Goal: Task Accomplishment & Management: Manage account settings

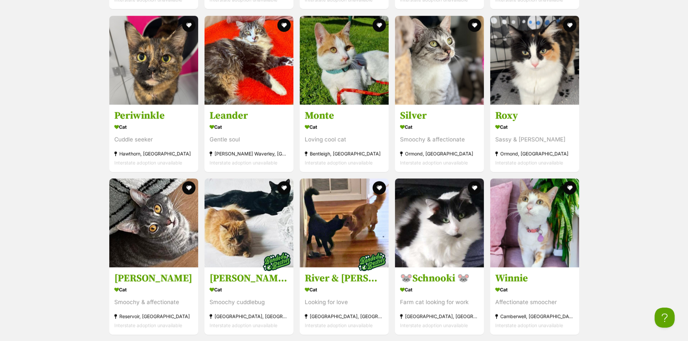
scroll to position [2665, 0]
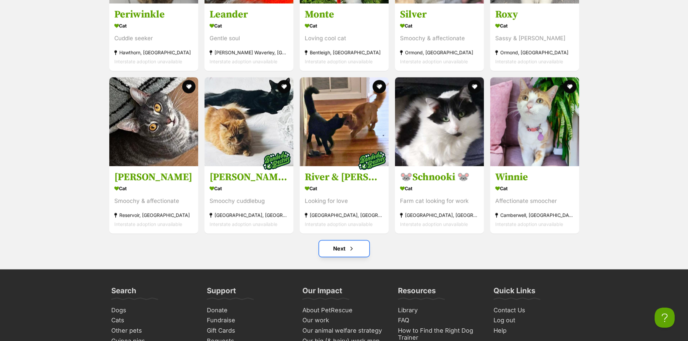
click at [341, 254] on link "Next" at bounding box center [344, 249] width 50 height 16
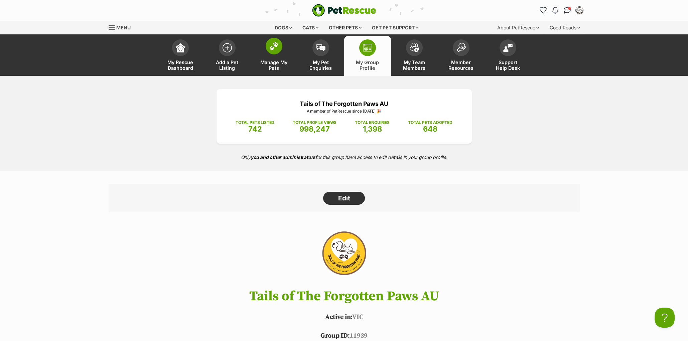
click at [267, 46] on span at bounding box center [274, 46] width 17 height 17
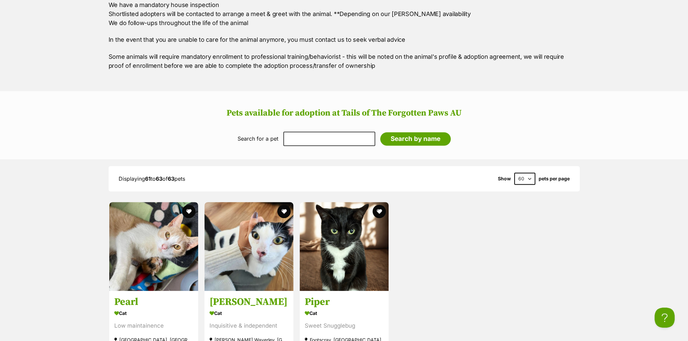
scroll to position [749, 0]
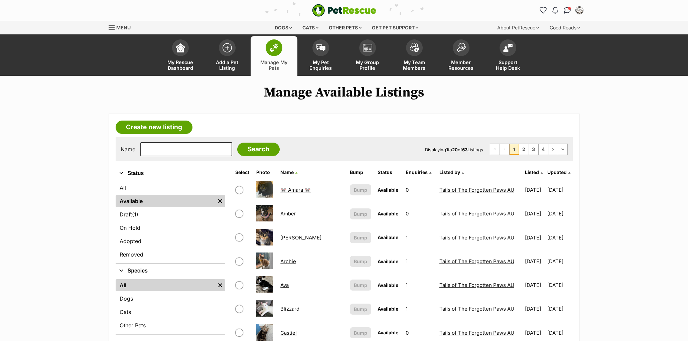
click at [557, 172] on span "Updated" at bounding box center [556, 172] width 19 height 6
click at [551, 172] on span "Updated" at bounding box center [556, 172] width 19 height 6
click at [551, 171] on span "Updated" at bounding box center [556, 172] width 19 height 6
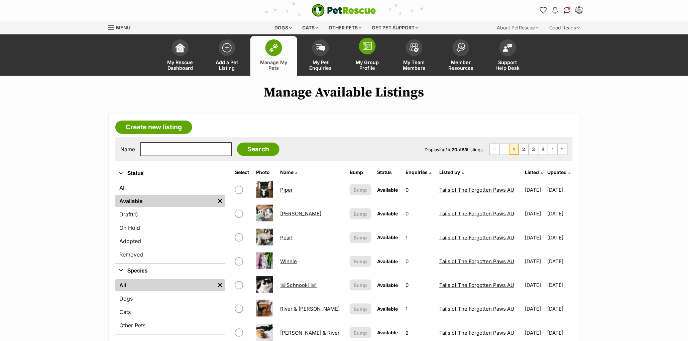
drag, startPoint x: 370, startPoint y: 50, endPoint x: 366, endPoint y: 50, distance: 4.3
click at [370, 50] on span at bounding box center [367, 46] width 17 height 17
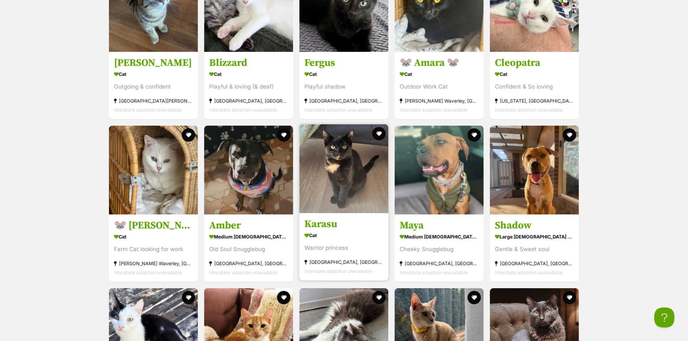
scroll to position [1314, 0]
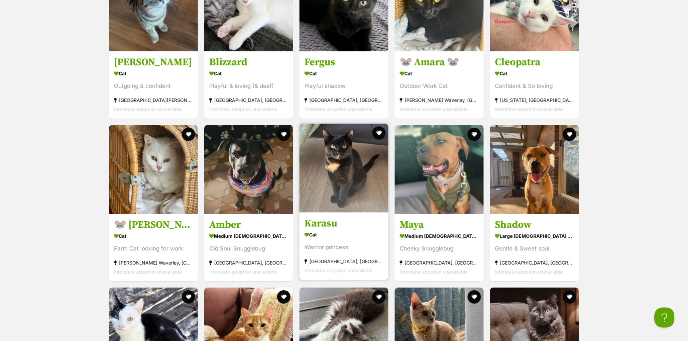
click at [316, 229] on h3 "Karasu" at bounding box center [343, 223] width 79 height 13
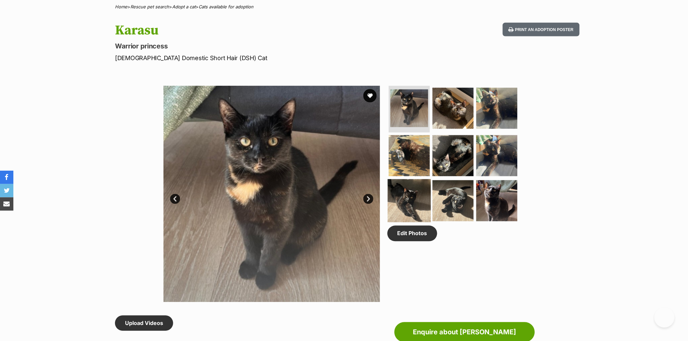
click at [390, 215] on img at bounding box center [409, 200] width 43 height 43
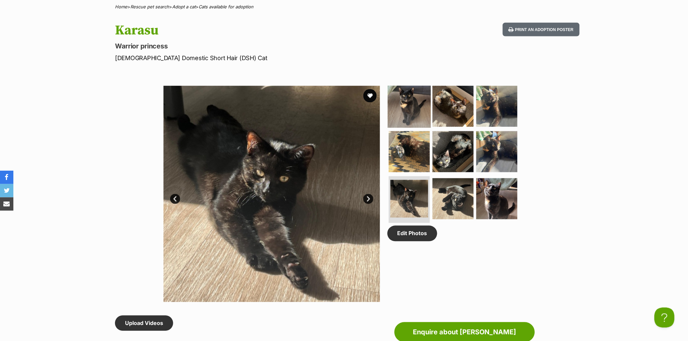
click at [404, 123] on img at bounding box center [409, 106] width 43 height 43
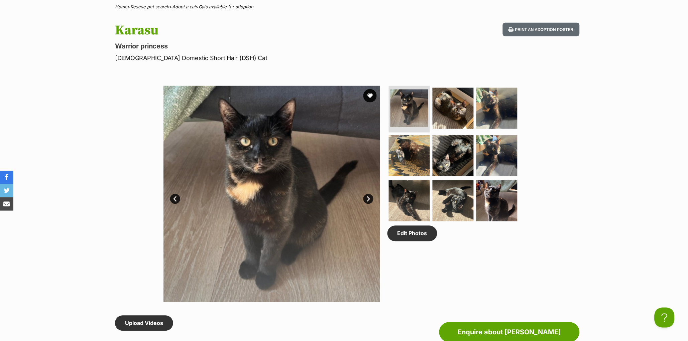
click at [368, 204] on link "Next" at bounding box center [368, 199] width 10 height 10
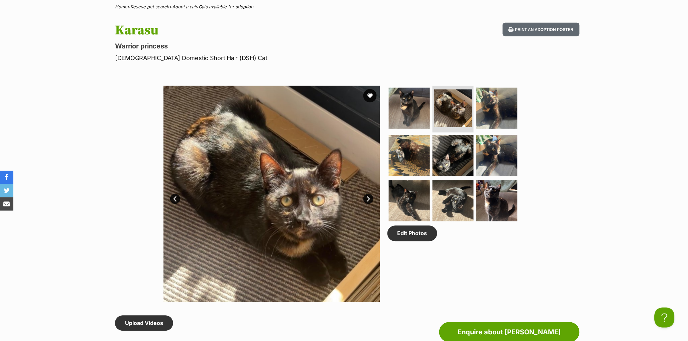
click at [368, 204] on link "Next" at bounding box center [368, 199] width 10 height 10
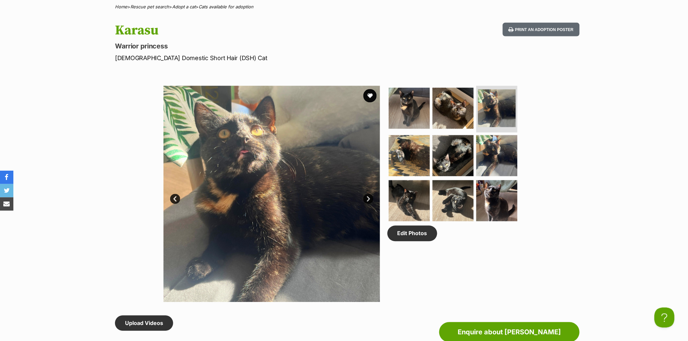
click at [368, 204] on link "Next" at bounding box center [368, 199] width 10 height 10
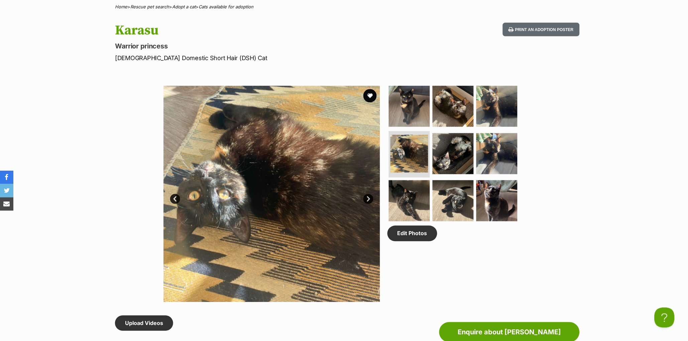
click at [368, 204] on link "Next" at bounding box center [368, 199] width 10 height 10
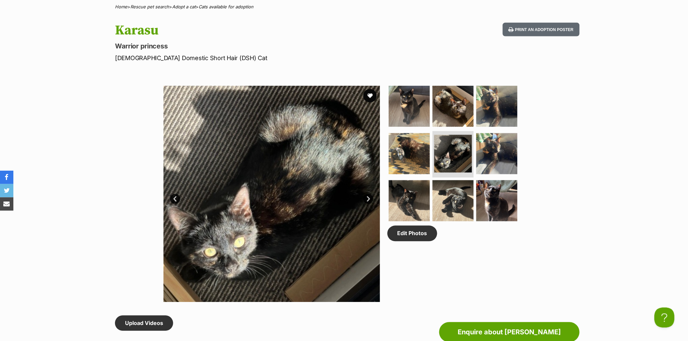
click at [368, 204] on link "Next" at bounding box center [368, 199] width 10 height 10
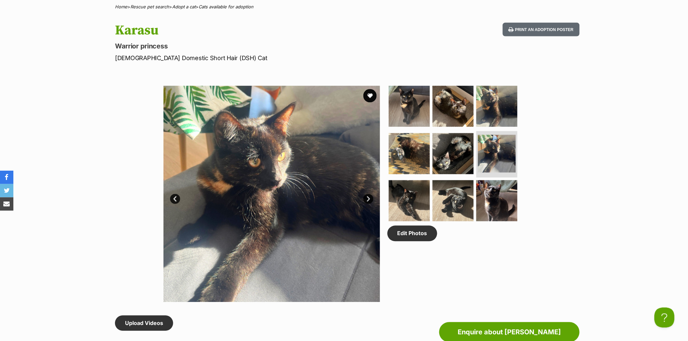
click at [368, 204] on link "Next" at bounding box center [368, 199] width 10 height 10
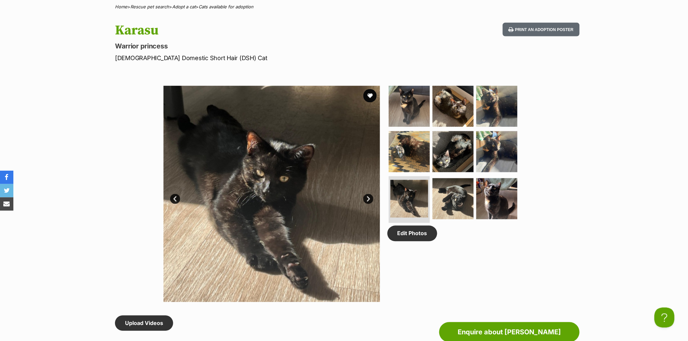
click at [368, 204] on link "Next" at bounding box center [368, 199] width 10 height 10
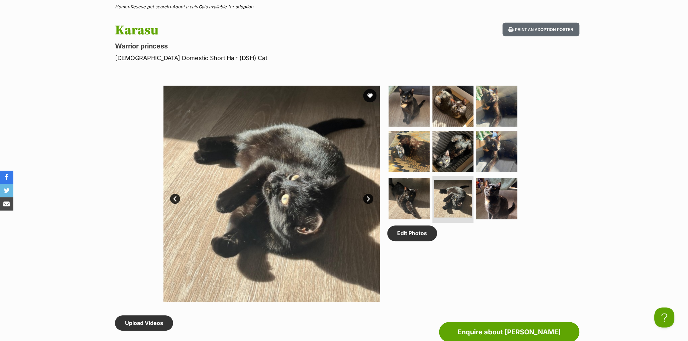
click at [368, 204] on link "Next" at bounding box center [368, 199] width 10 height 10
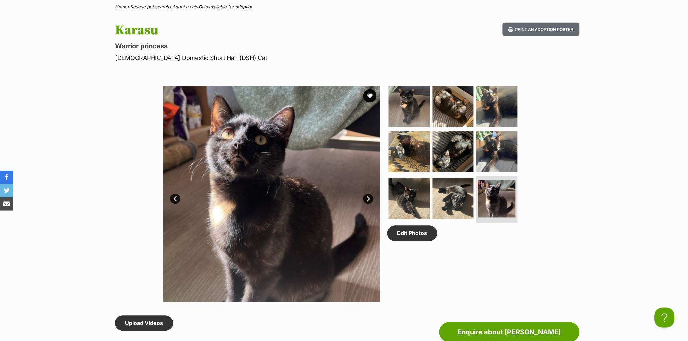
click at [368, 204] on link "Next" at bounding box center [368, 199] width 10 height 10
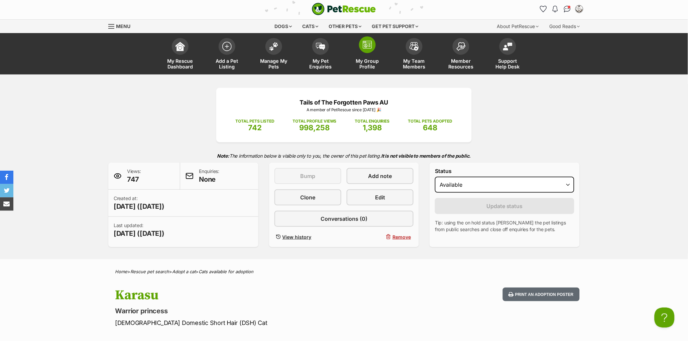
click at [366, 55] on link "My Group Profile" at bounding box center [367, 55] width 47 height 40
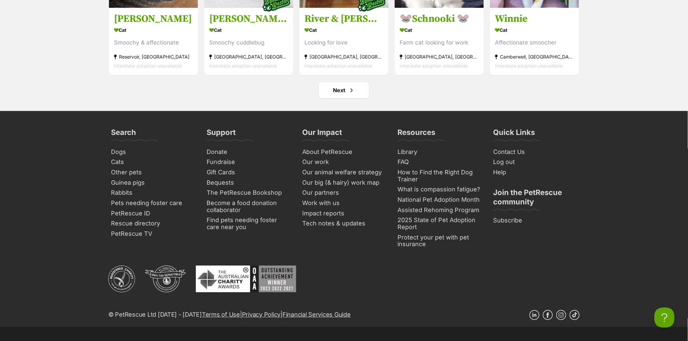
scroll to position [2480, 0]
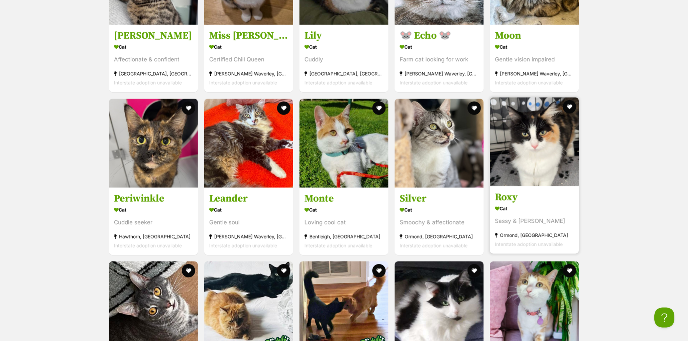
click at [512, 203] on h3 "Roxy" at bounding box center [534, 197] width 79 height 13
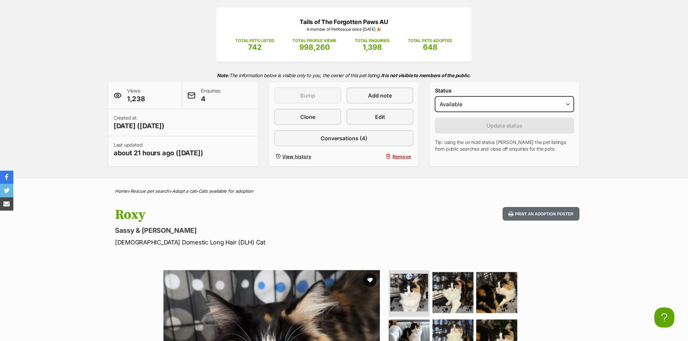
click at [198, 109] on div "Enquiries: 4" at bounding box center [220, 95] width 76 height 27
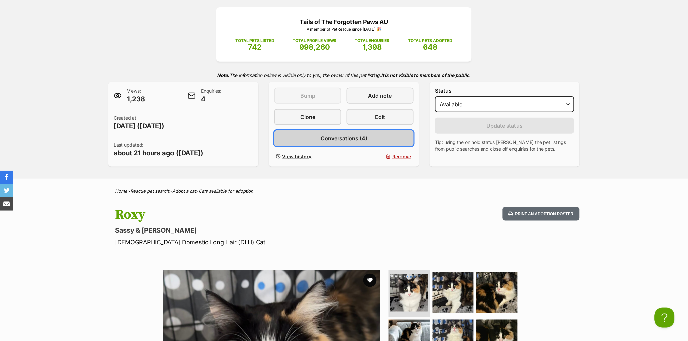
click at [311, 146] on link "Conversations (4)" at bounding box center [343, 138] width 139 height 16
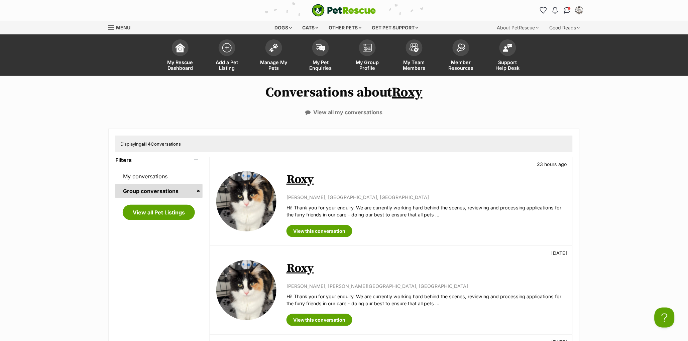
click at [305, 183] on link "Roxy" at bounding box center [299, 179] width 27 height 15
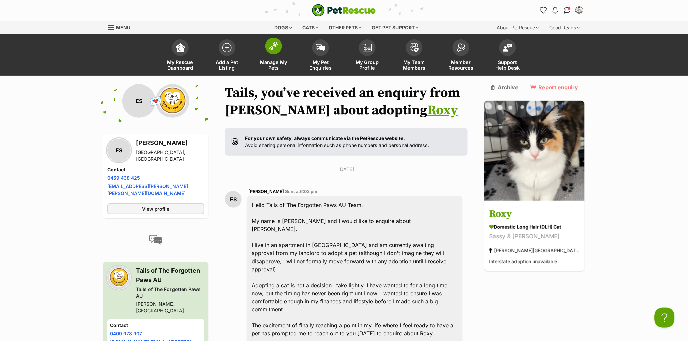
click at [270, 49] on img at bounding box center [273, 46] width 9 height 9
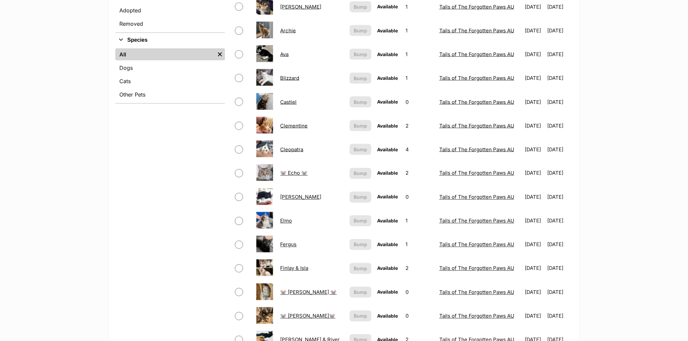
scroll to position [234, 0]
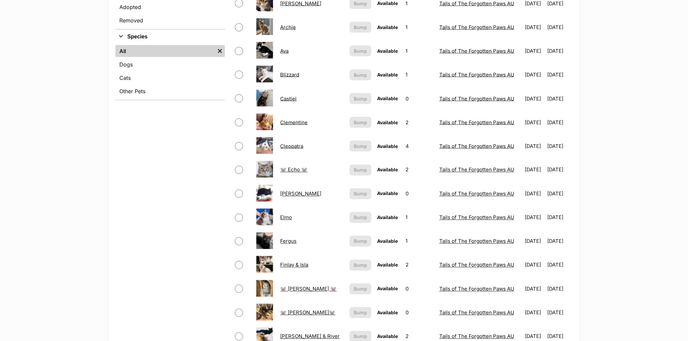
click at [300, 216] on td "Elmo" at bounding box center [312, 217] width 69 height 23
click at [291, 168] on link "🐭 Echo 🐭" at bounding box center [293, 170] width 27 height 6
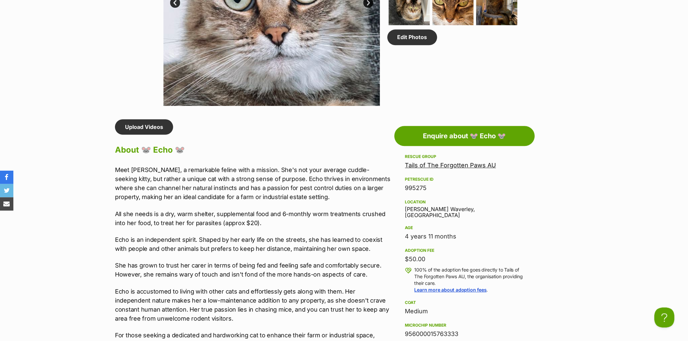
scroll to position [463, 0]
drag, startPoint x: 175, startPoint y: 216, endPoint x: 157, endPoint y: 201, distance: 23.2
click at [175, 216] on div "Meet [PERSON_NAME], a remarkable feline with a mission. She's not your average …" at bounding box center [253, 300] width 276 height 271
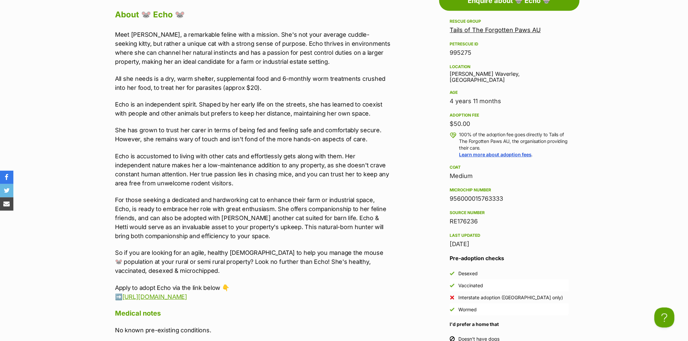
scroll to position [0, 0]
drag, startPoint x: 113, startPoint y: 25, endPoint x: 271, endPoint y: 309, distance: 324.6
click at [271, 309] on div "Upload Videos About 🐭 Echo 🐭 Meet [PERSON_NAME], a remarkable feline with a mis…" at bounding box center [249, 235] width 283 height 503
copy div "Lorem 🐭 Ipsu 🐭 Dolo Sita, c adipiscing elitse doei t incidid. Utl'e dol magn al…"
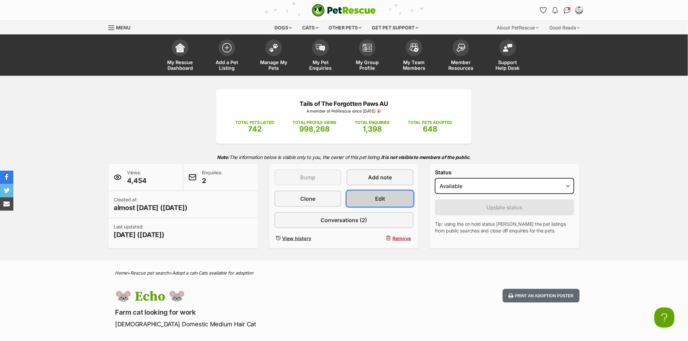
click at [357, 207] on link "Edit" at bounding box center [379, 199] width 67 height 16
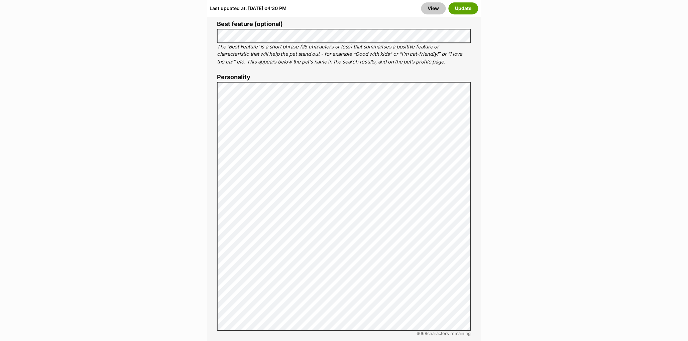
scroll to position [490, 0]
click at [465, 8] on button "Update" at bounding box center [463, 8] width 30 height 12
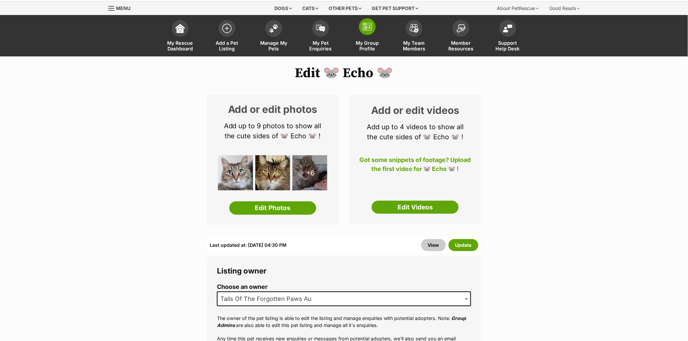
click at [368, 27] on img at bounding box center [366, 27] width 9 height 8
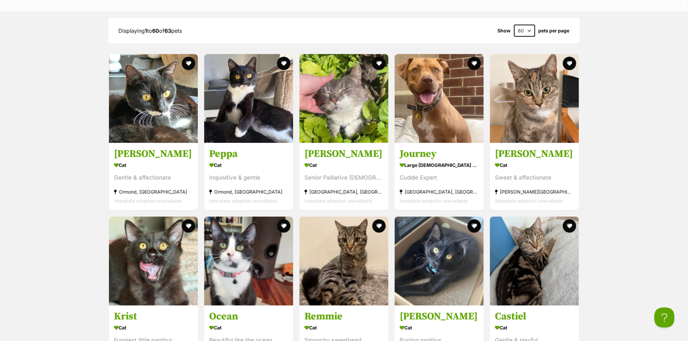
scroll to position [847, 0]
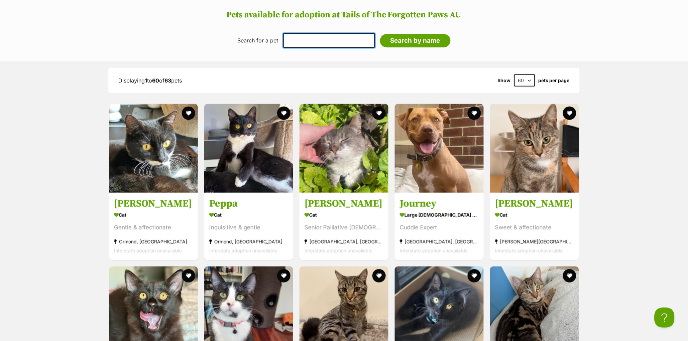
click at [299, 45] on input "text" at bounding box center [329, 40] width 92 height 14
type input "peri"
click at [380, 34] on input "Search by name" at bounding box center [415, 40] width 70 height 13
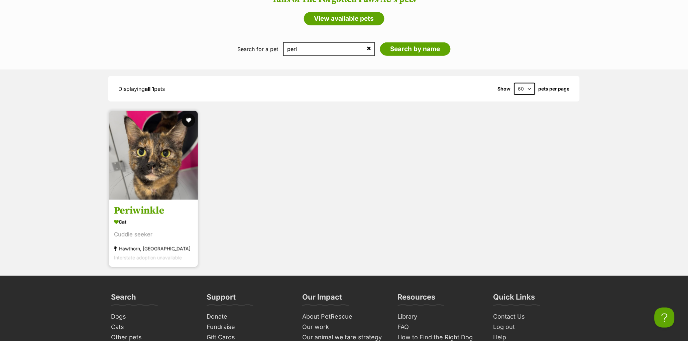
click at [153, 211] on h3 "Periwinkle" at bounding box center [153, 210] width 79 height 13
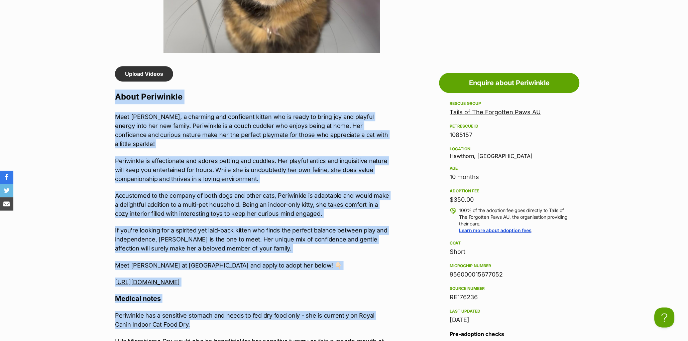
drag, startPoint x: 112, startPoint y: 110, endPoint x: 245, endPoint y: 332, distance: 258.9
click at [245, 332] on div "Upload Videos About Periwinkle Meet [PERSON_NAME], a charming and confident kit…" at bounding box center [249, 286] width 283 height 441
copy div "About Periwinkle Meet [PERSON_NAME], a charming and confident kitten who is rea…"
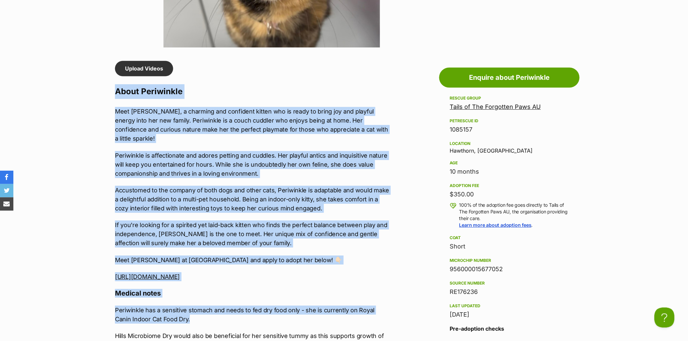
scroll to position [526, 0]
